Goal: Find contact information: Find contact information

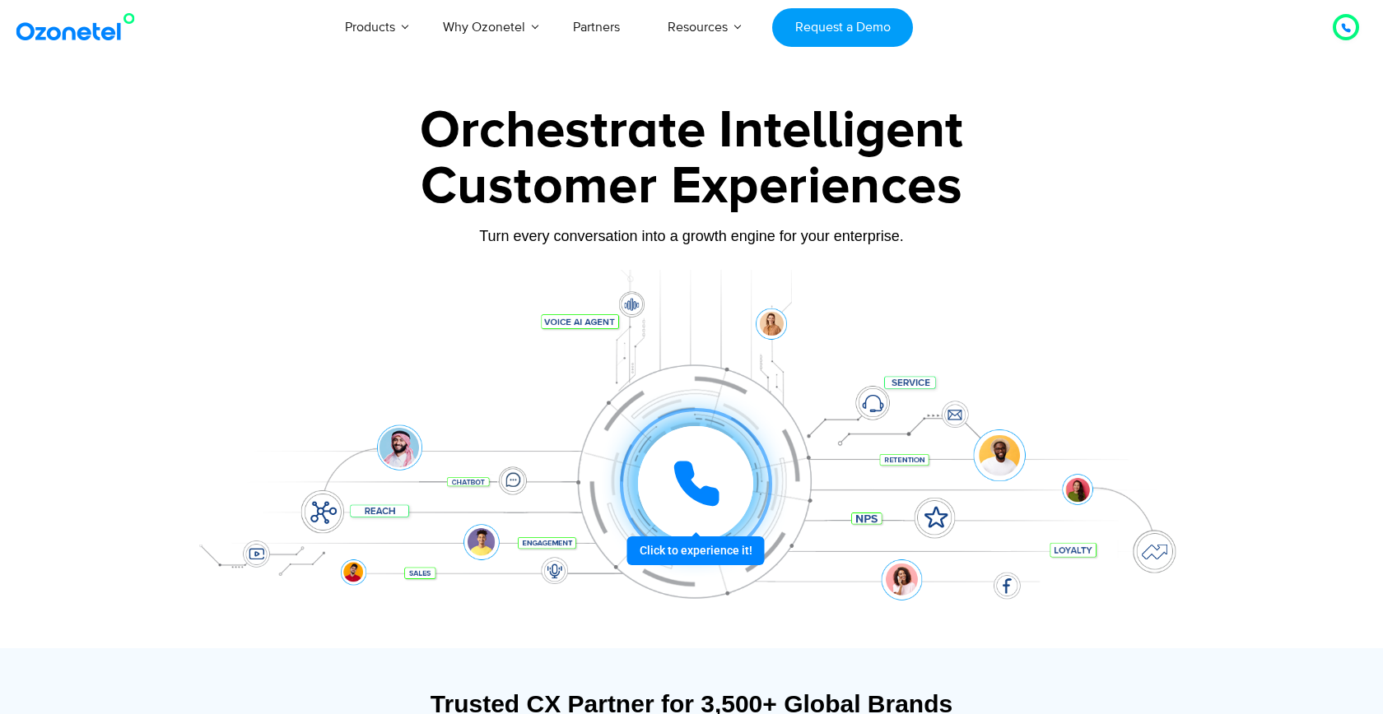
click at [699, 499] on icon at bounding box center [696, 483] width 41 height 41
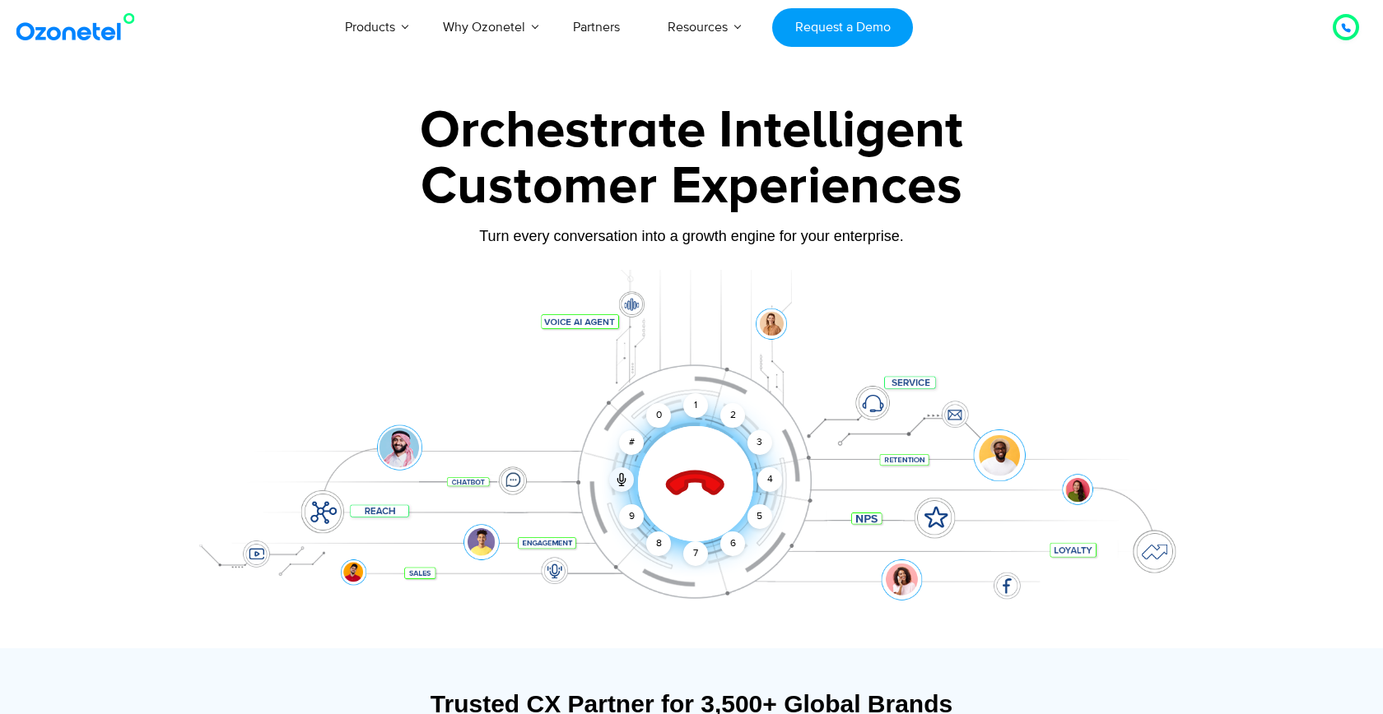
click at [703, 496] on icon at bounding box center [696, 484] width 70 height 70
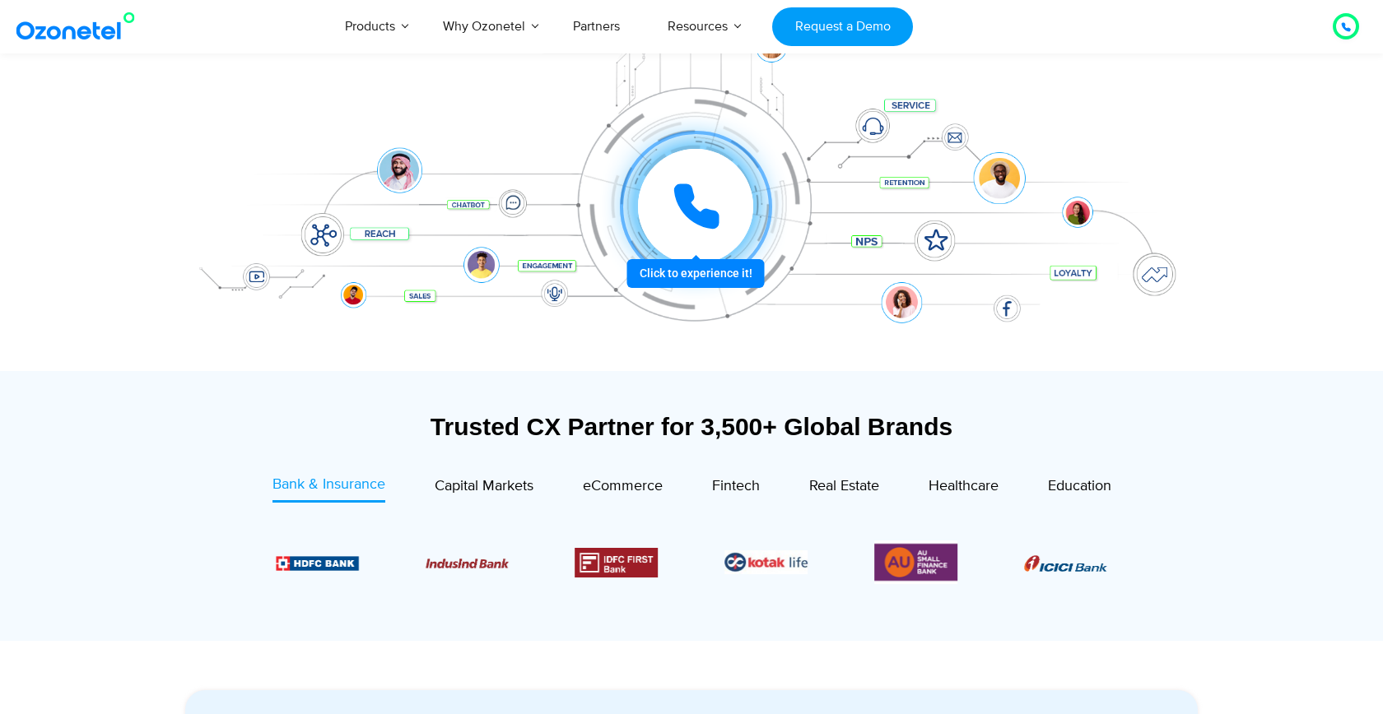
scroll to position [278, 0]
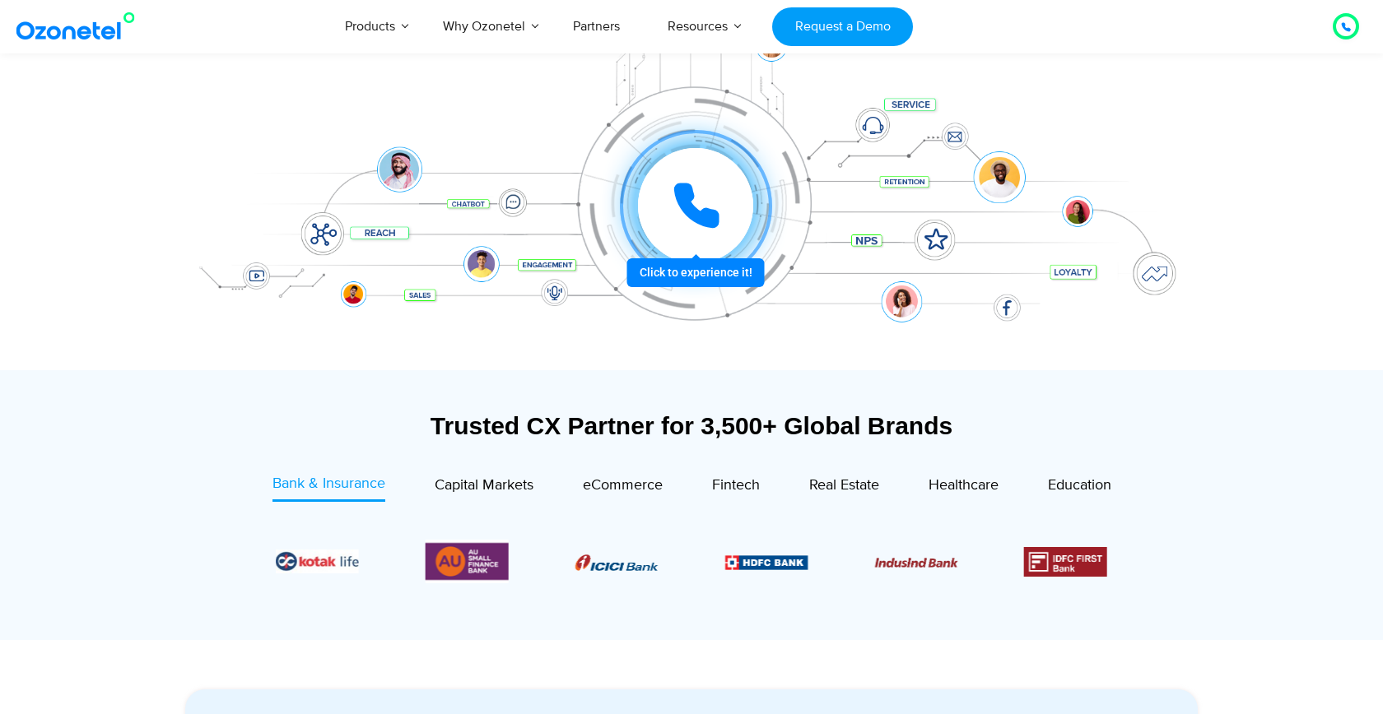
click at [701, 221] on icon at bounding box center [696, 205] width 41 height 41
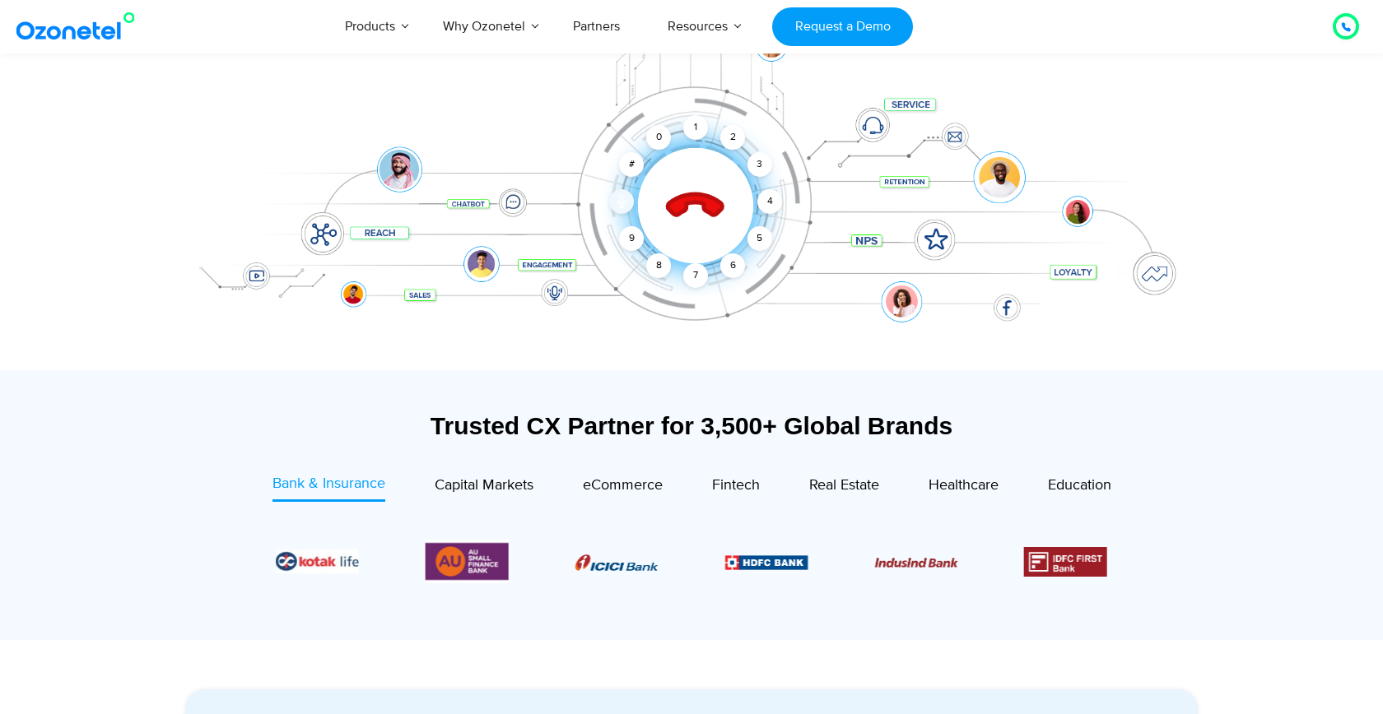
click at [614, 198] on div at bounding box center [621, 201] width 25 height 25
click at [626, 164] on div "#" at bounding box center [631, 164] width 25 height 25
click at [654, 144] on div "0" at bounding box center [658, 137] width 25 height 25
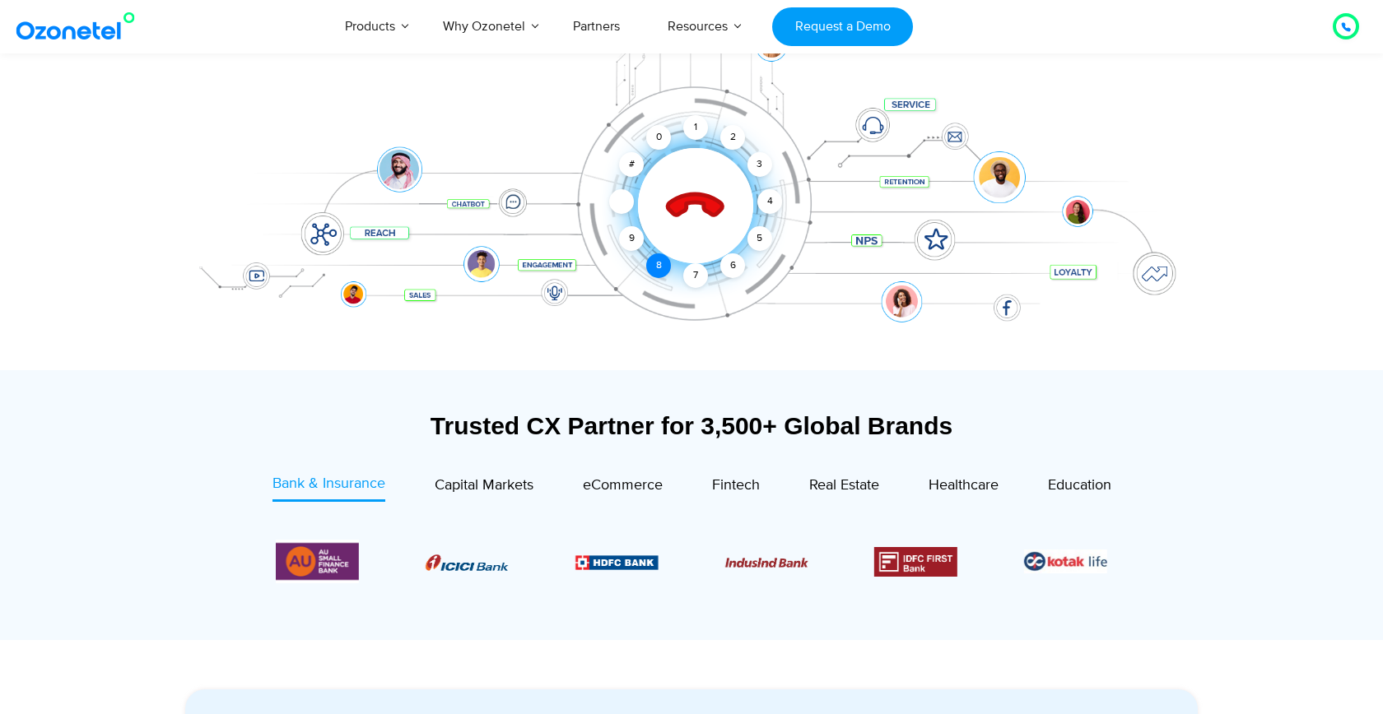
click at [669, 270] on div "8" at bounding box center [658, 266] width 25 height 25
click at [699, 210] on icon at bounding box center [696, 206] width 70 height 70
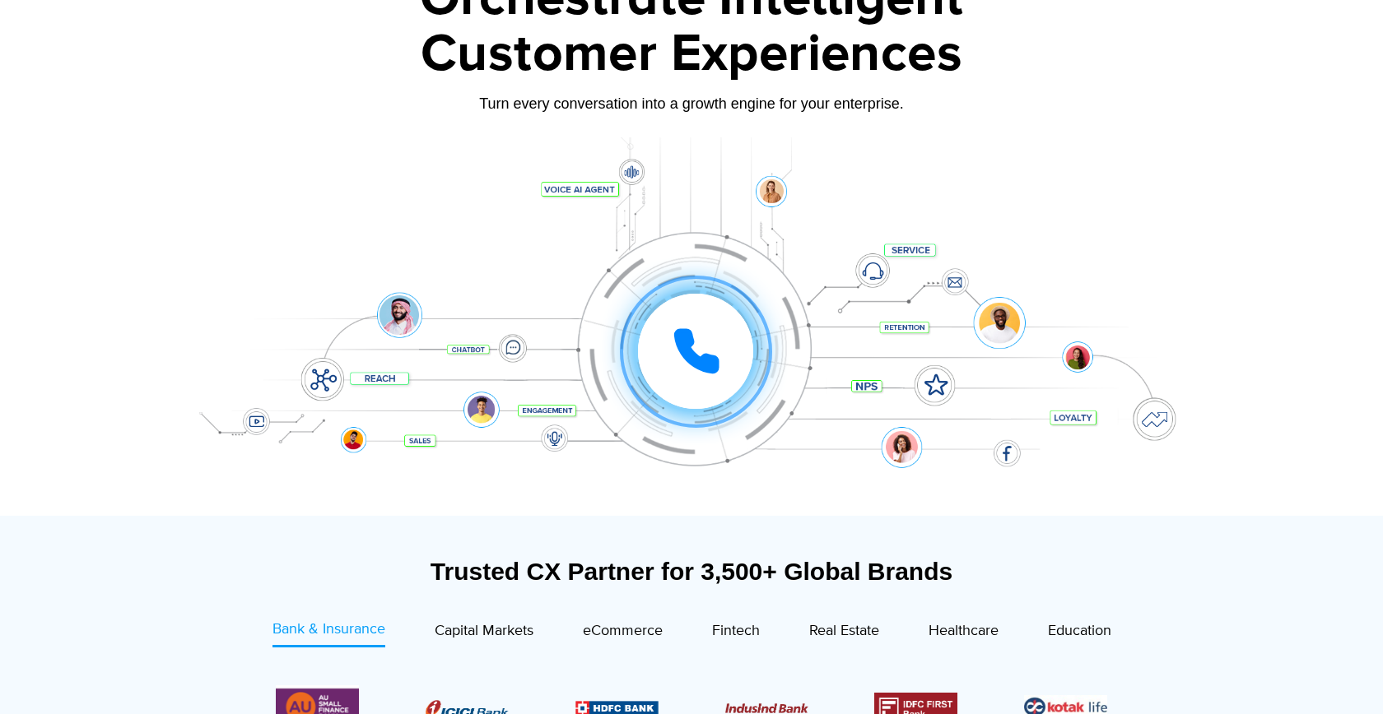
scroll to position [0, 0]
